Goal: Information Seeking & Learning: Learn about a topic

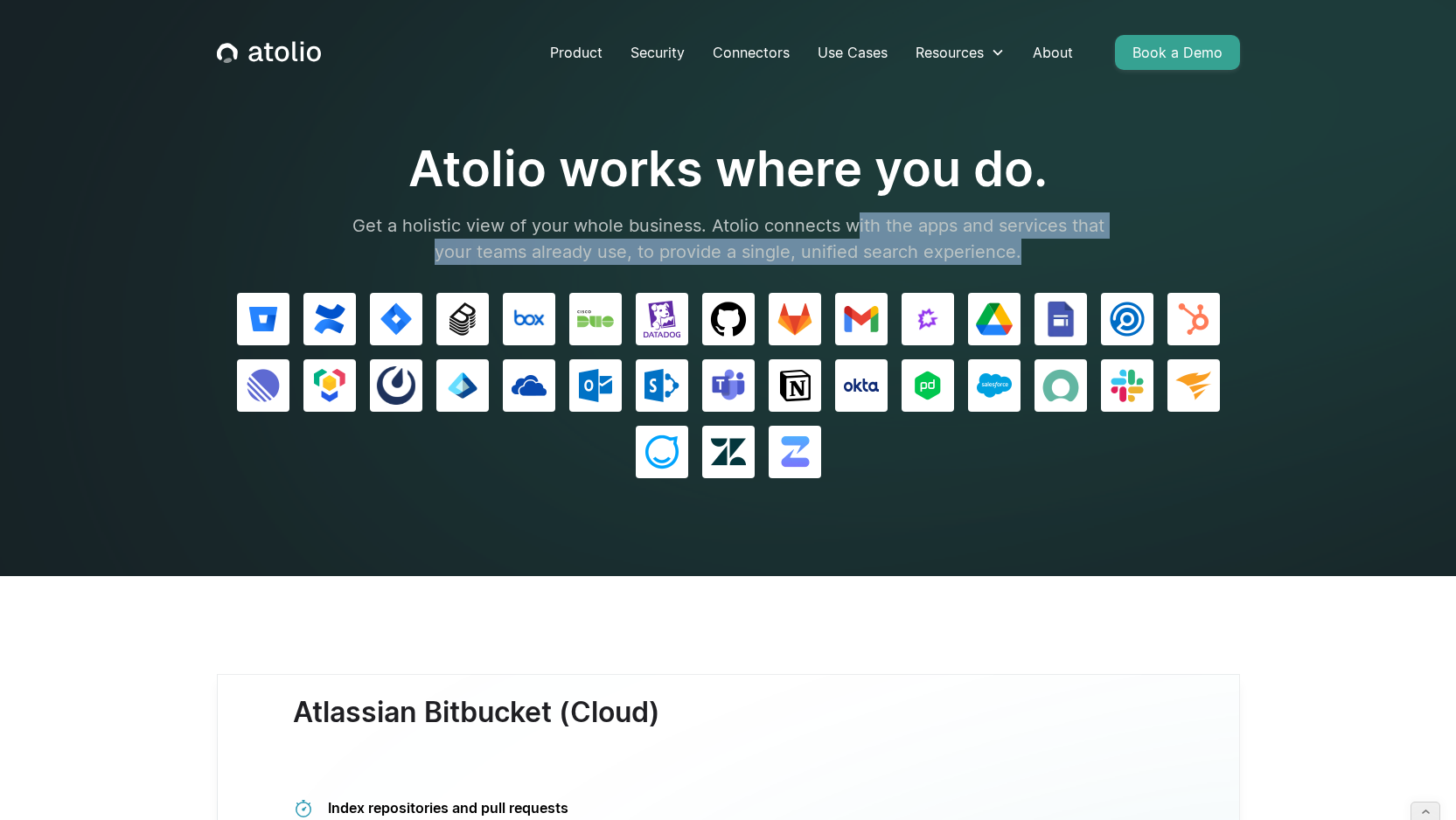
drag, startPoint x: 1039, startPoint y: 258, endPoint x: 856, endPoint y: 223, distance: 186.3
click at [856, 223] on p "Get a holistic view of your whole business. Atolio connects with the apps and s…" at bounding box center [728, 239] width 787 height 52
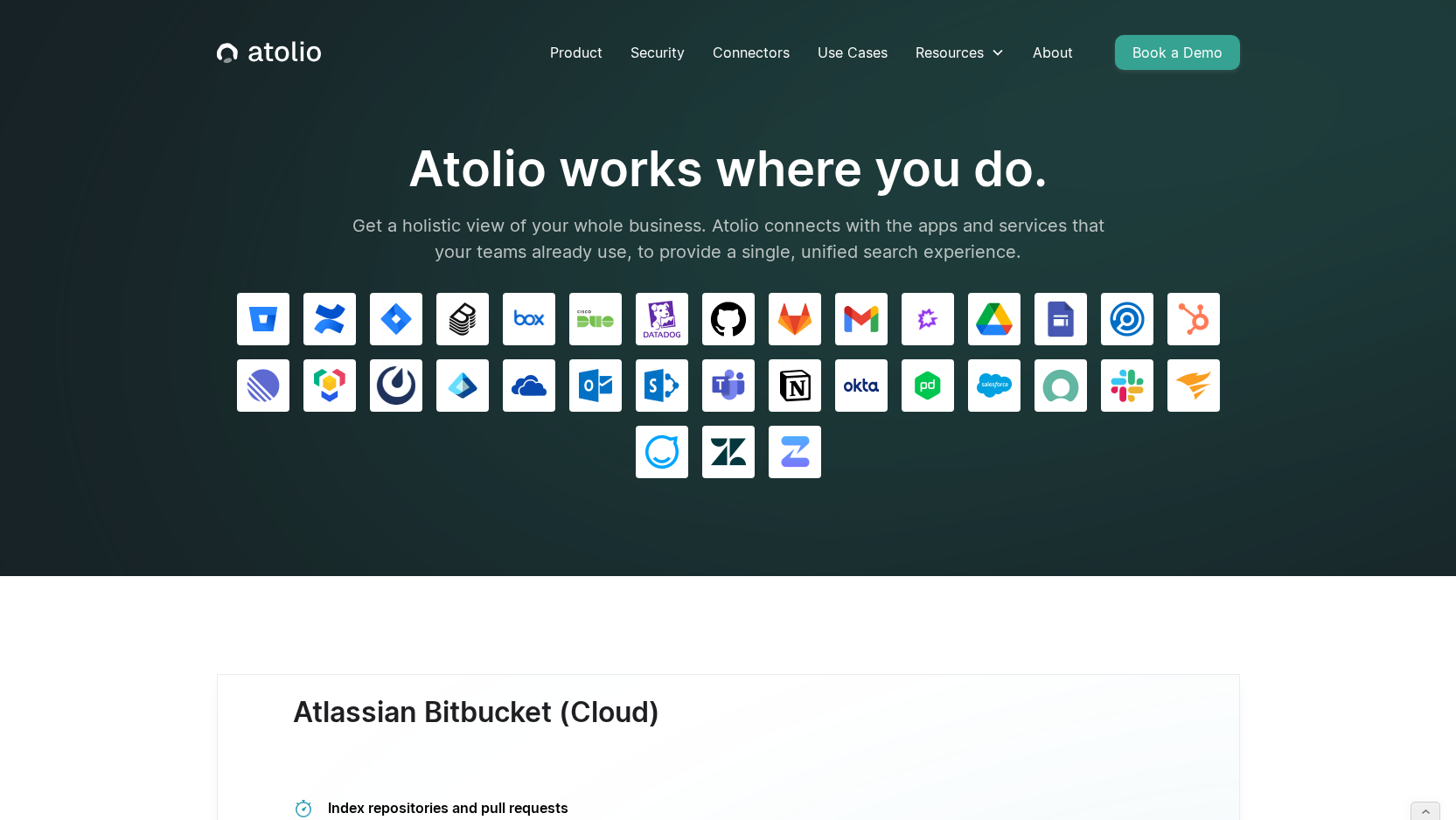
click at [751, 223] on p "Get a holistic view of your whole business. Atolio connects with the apps and s…" at bounding box center [728, 239] width 787 height 52
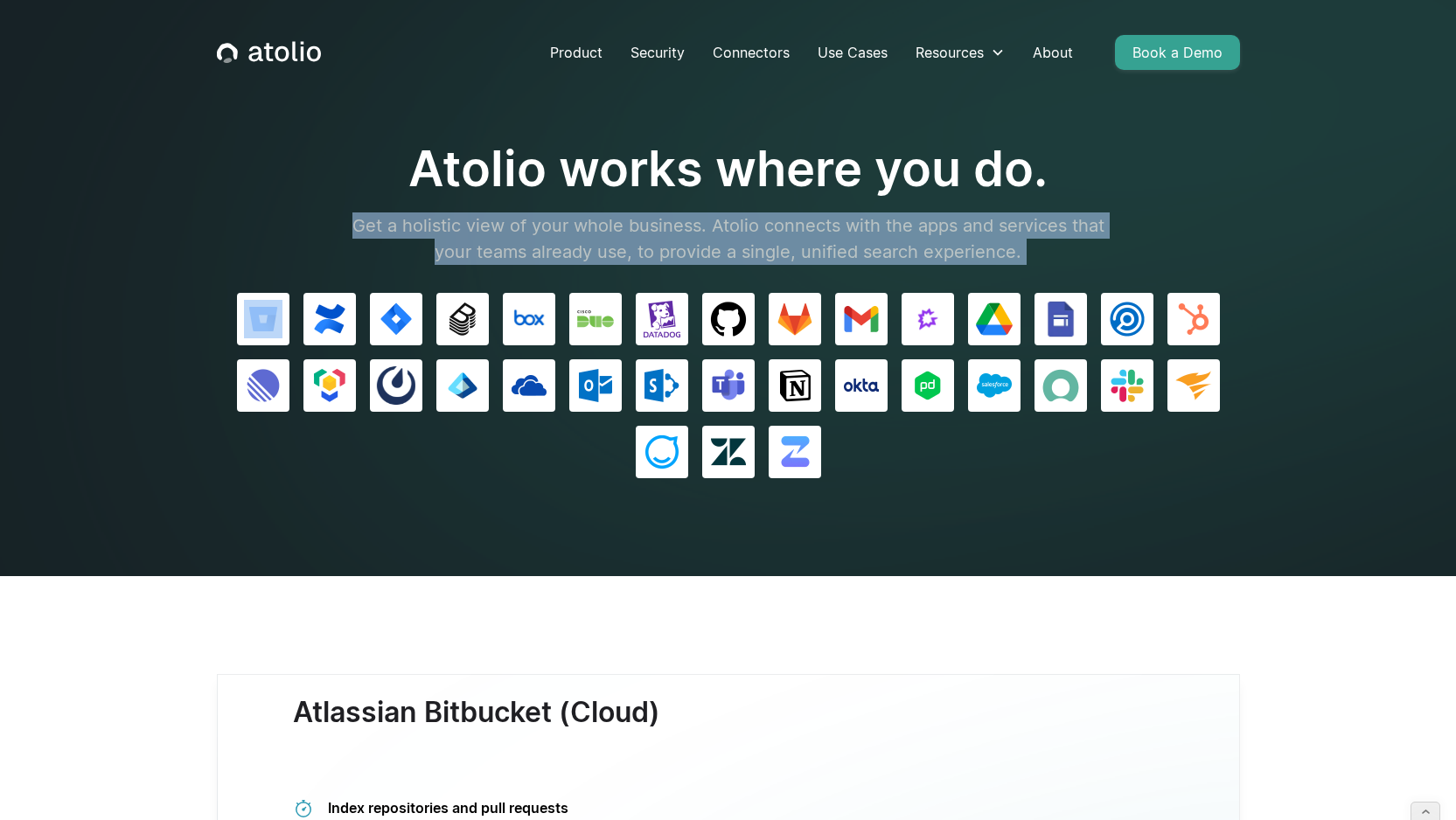
click at [751, 223] on p "Get a holistic view of your whole business. Atolio connects with the apps and s…" at bounding box center [728, 239] width 787 height 52
click at [730, 230] on p "Get a holistic view of your whole business. Atolio connects with the apps and s…" at bounding box center [728, 239] width 787 height 52
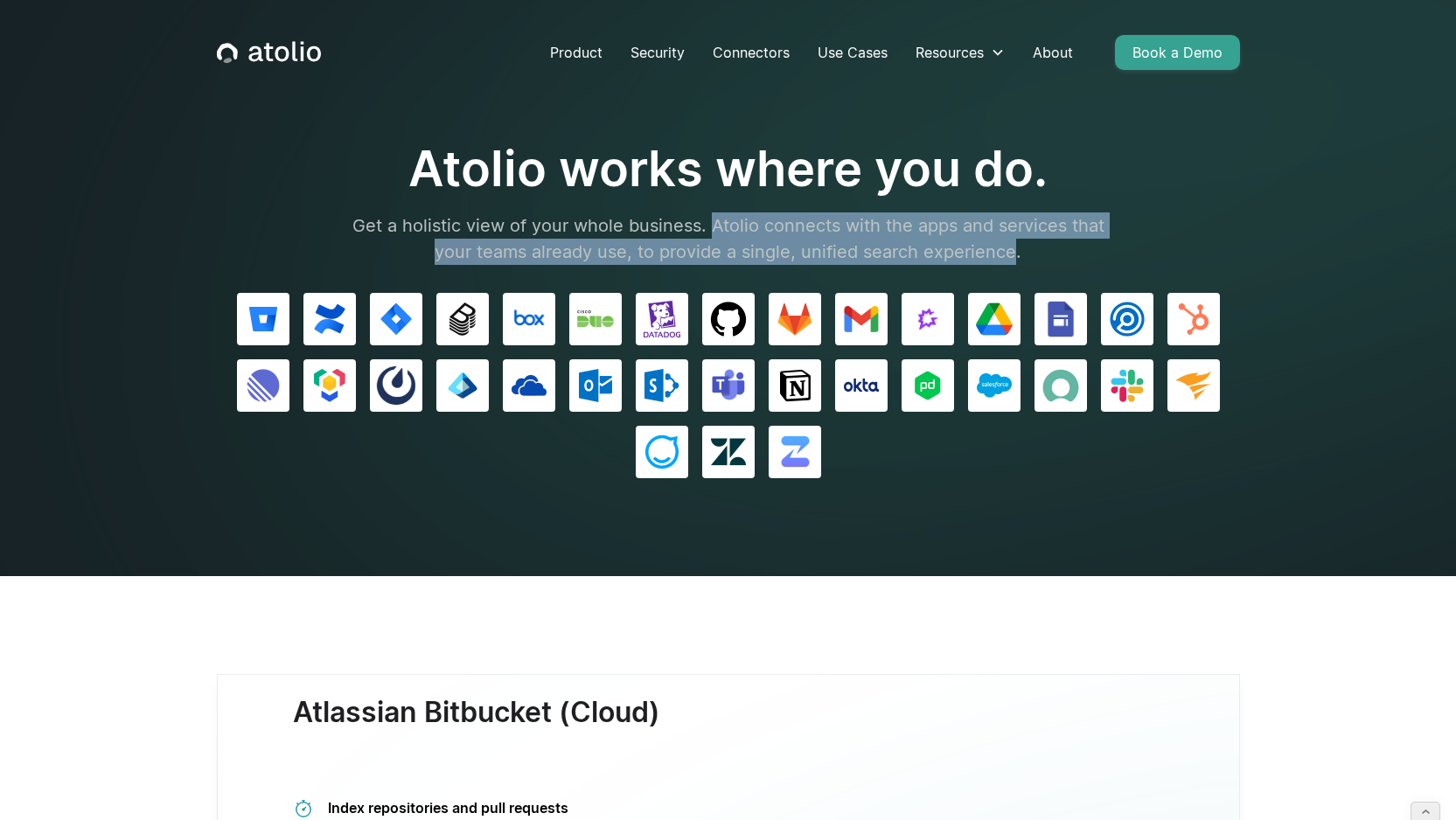
drag, startPoint x: 730, startPoint y: 230, endPoint x: 976, endPoint y: 252, distance: 247.0
click at [976, 252] on p "Get a holistic view of your whole business. Atolio connects with the apps and s…" at bounding box center [728, 239] width 787 height 52
drag, startPoint x: 976, startPoint y: 252, endPoint x: 736, endPoint y: 224, distance: 241.6
click at [736, 224] on p "Get a holistic view of your whole business. Atolio connects with the apps and s…" at bounding box center [728, 239] width 787 height 52
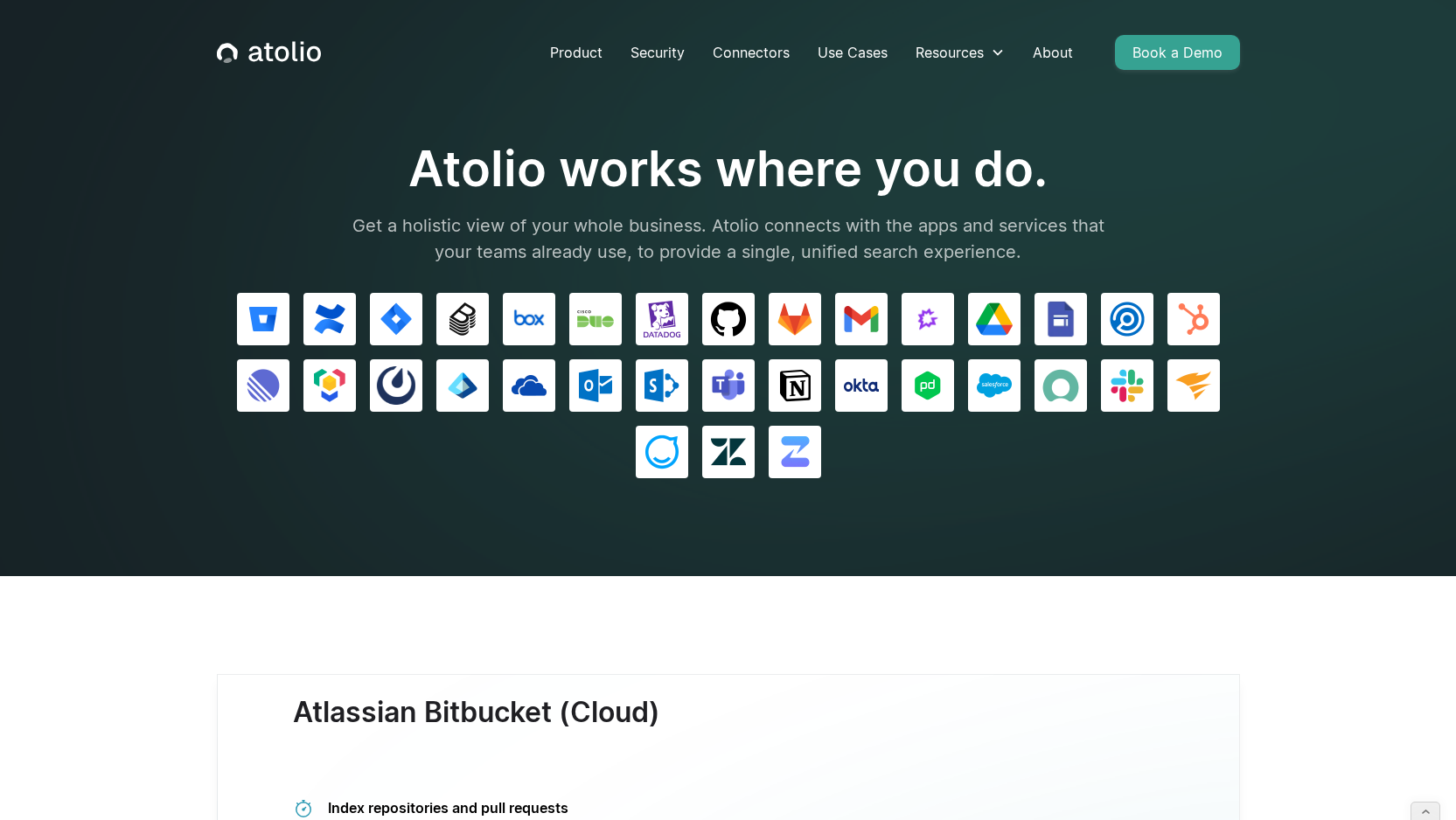
click at [658, 224] on p "Get a holistic view of your whole business. Atolio connects with the apps and s…" at bounding box center [728, 239] width 787 height 52
click at [349, 229] on p "Get a holistic view of your whole business. Atolio connects with the apps and s…" at bounding box center [728, 239] width 787 height 52
drag, startPoint x: 351, startPoint y: 229, endPoint x: 696, endPoint y: 227, distance: 345.0
click at [696, 227] on p "Get a holistic view of your whole business. Atolio connects with the apps and s…" at bounding box center [728, 239] width 787 height 52
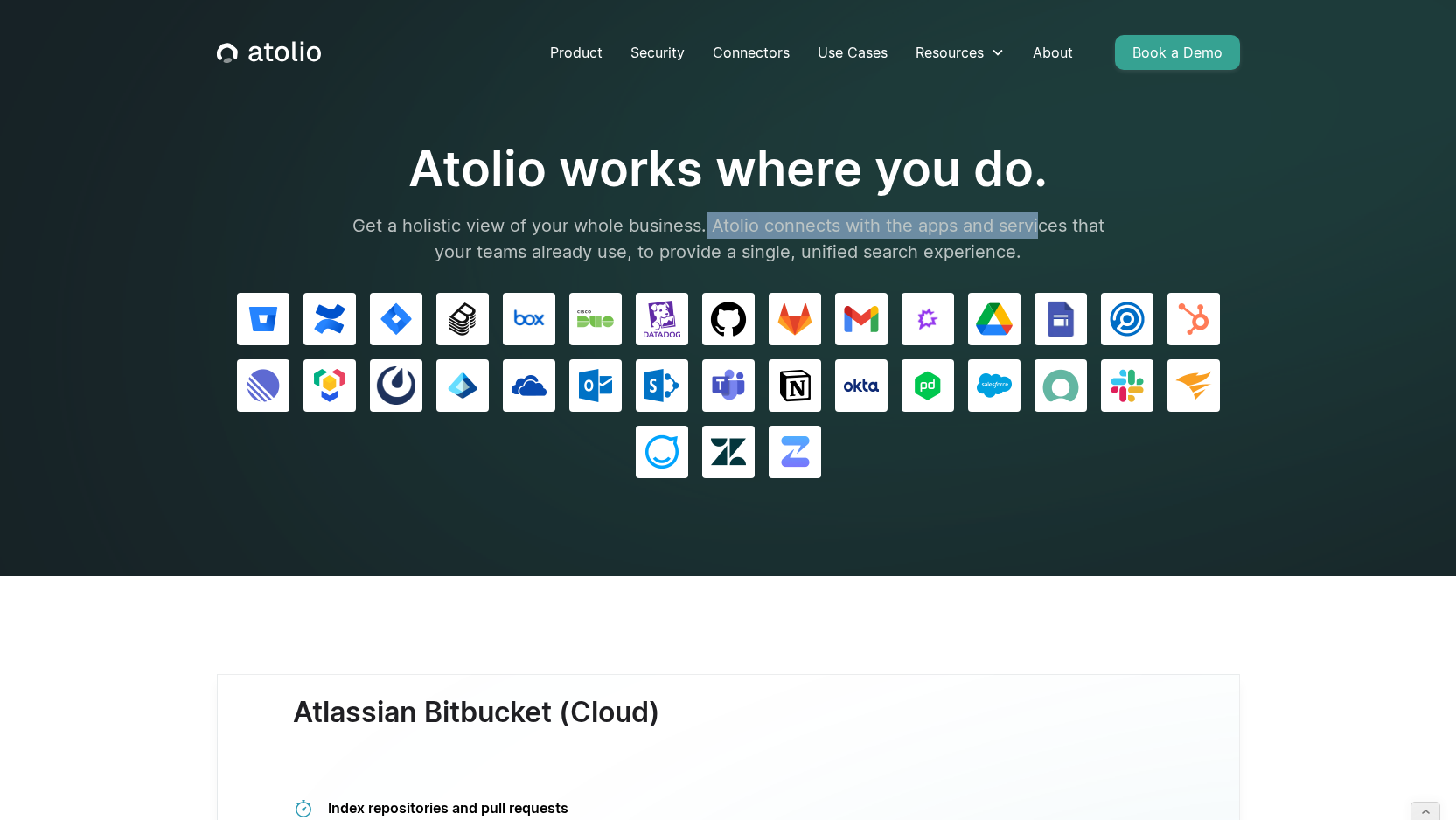
drag, startPoint x: 706, startPoint y: 223, endPoint x: 1035, endPoint y: 232, distance: 329.1
click at [1035, 232] on p "Get a holistic view of your whole business. Atolio connects with the apps and s…" at bounding box center [728, 239] width 787 height 52
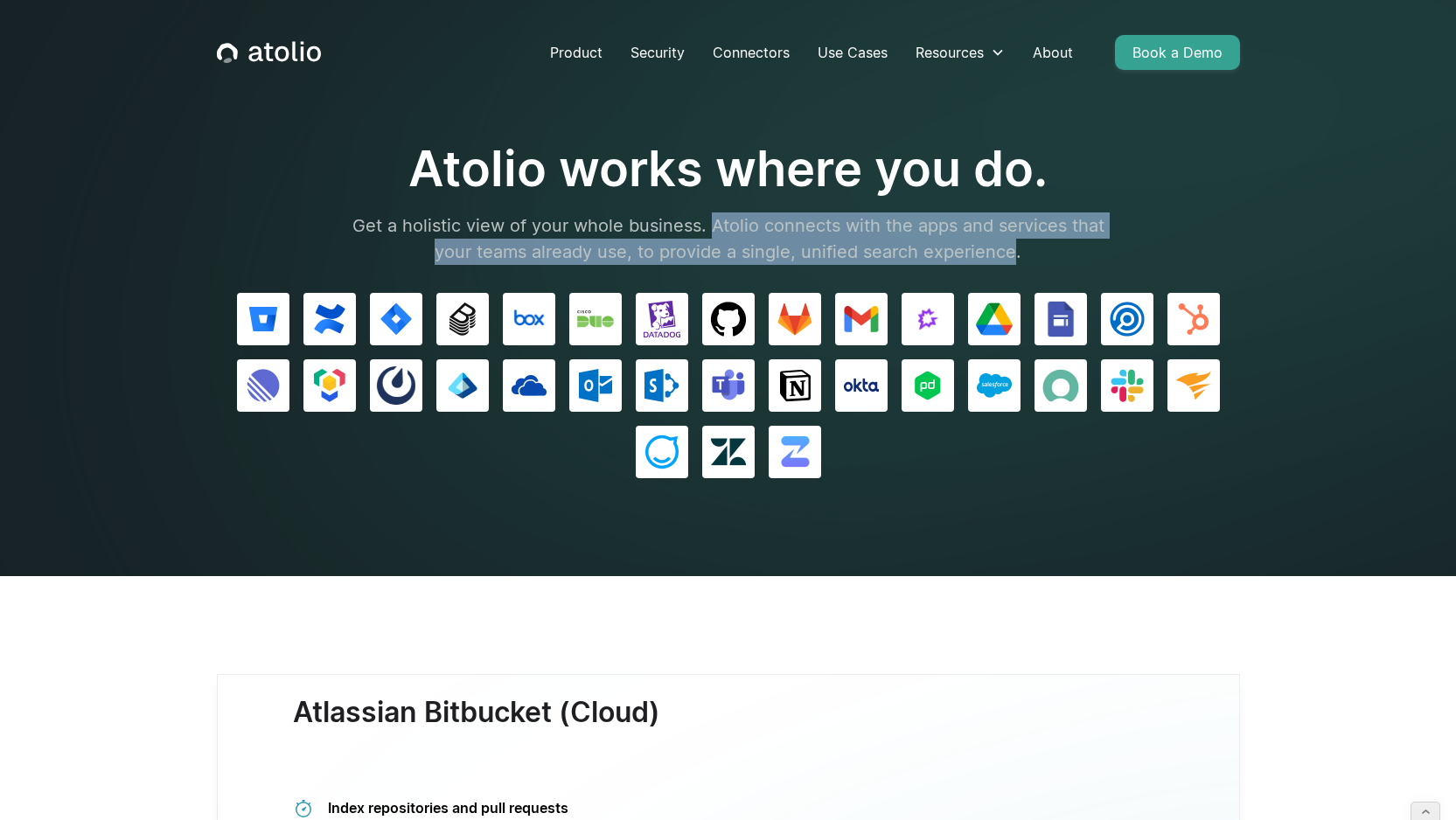
drag, startPoint x: 1015, startPoint y: 252, endPoint x: 710, endPoint y: 224, distance: 306.3
click at [710, 224] on p "Get a holistic view of your whole business. Atolio connects with the apps and s…" at bounding box center [728, 239] width 787 height 52
click at [1274, 185] on section "Atolio works where you do. Get a holistic view of your whole business. Atolio c…" at bounding box center [728, 288] width 1456 height 576
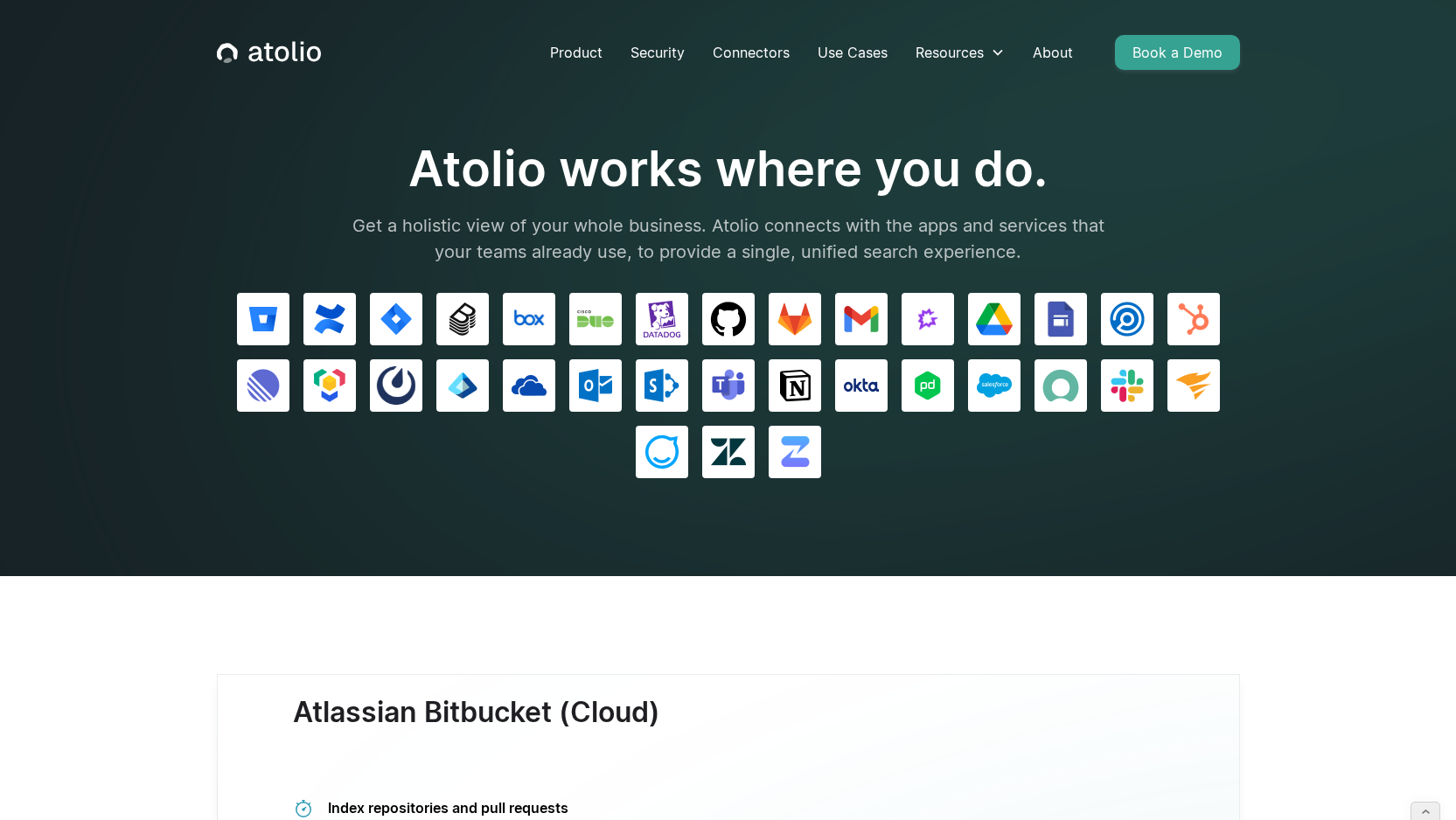
click at [1275, 184] on section "Atolio works where you do. Get a holistic view of your whole business. Atolio c…" at bounding box center [728, 288] width 1456 height 576
click at [1253, 150] on div "Atolio works where you do. Get a holistic view of your whole business. Atolio c…" at bounding box center [728, 309] width 1065 height 338
